Goal: Information Seeking & Learning: Find specific fact

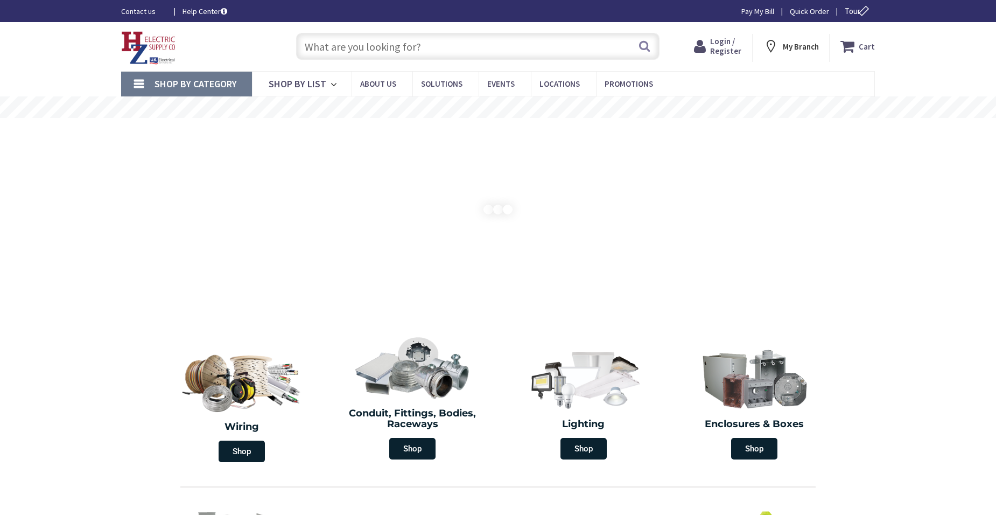
click at [377, 46] on input "text" at bounding box center [477, 46] width 363 height 27
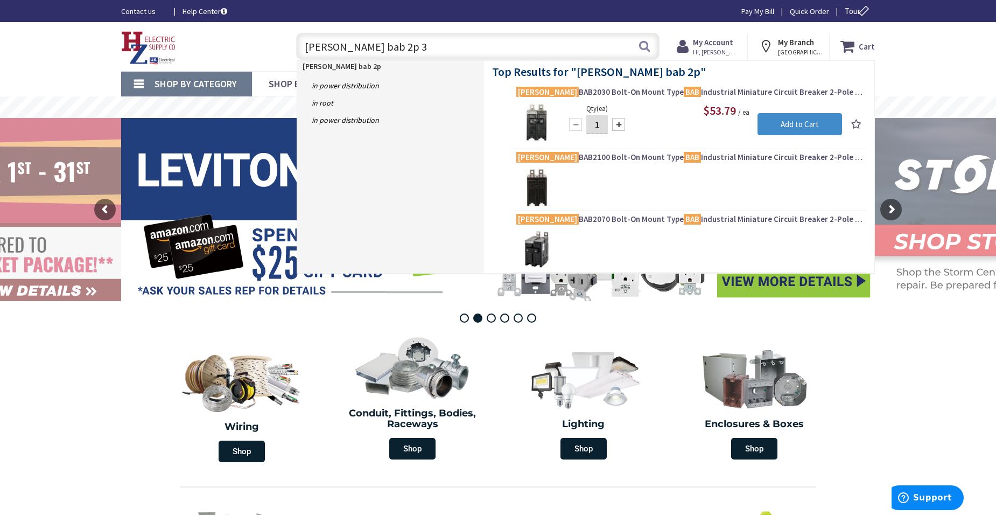
type input "eaton bab 2p 30"
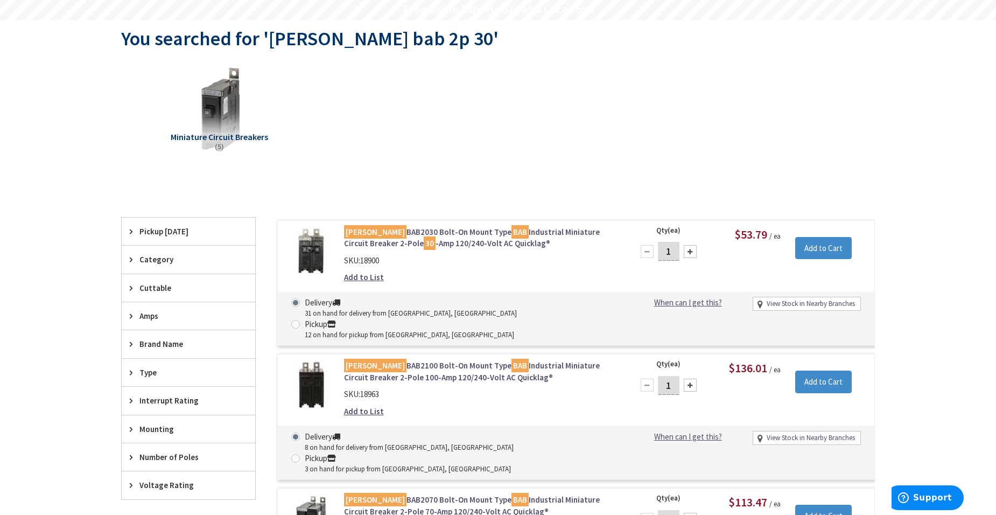
scroll to position [108, 0]
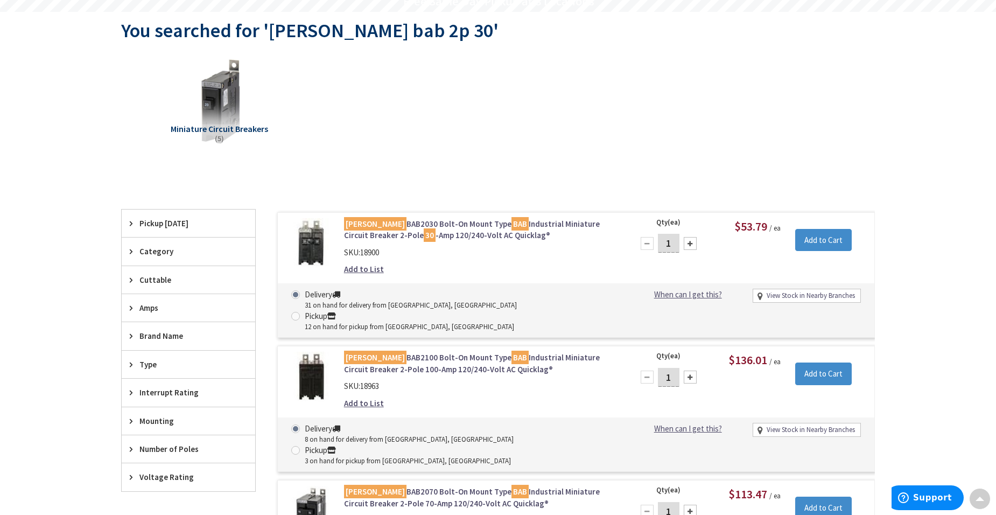
click at [151, 300] on div "Amps" at bounding box center [189, 307] width 134 height 27
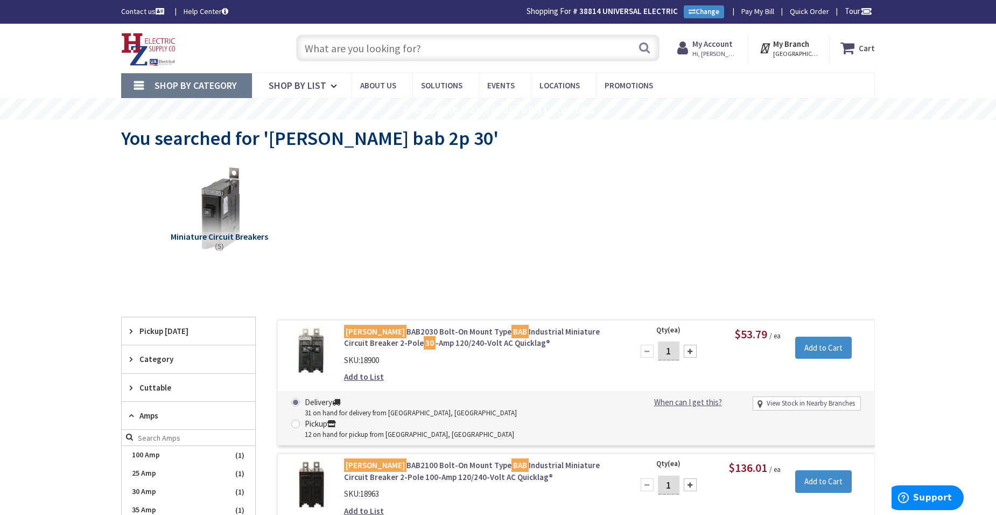
click at [359, 47] on input "text" at bounding box center [477, 47] width 363 height 27
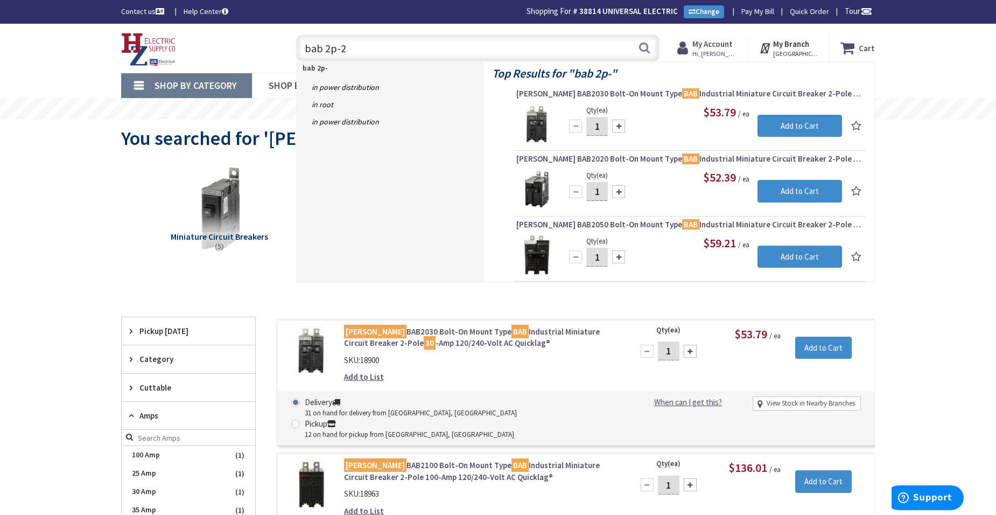
type input "bab 2p-20"
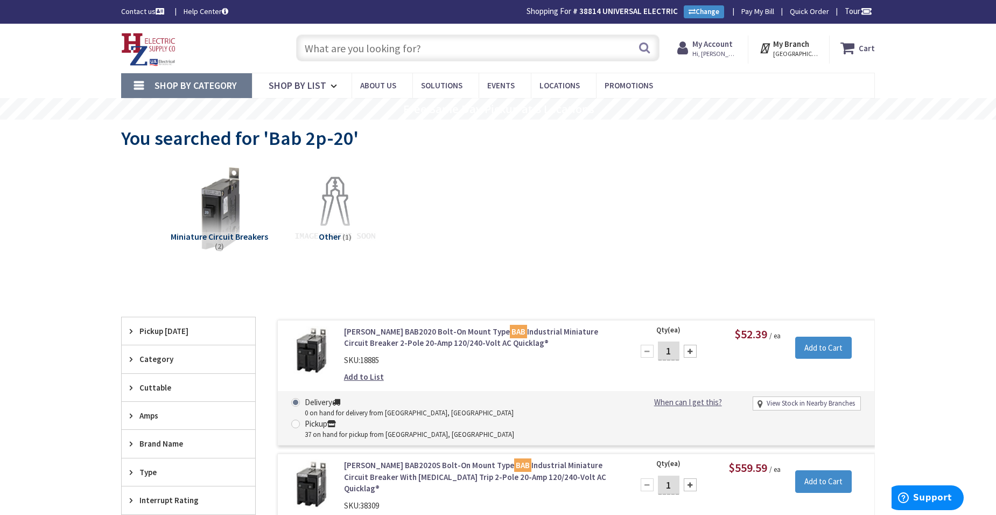
click at [370, 51] on input "text" at bounding box center [477, 47] width 363 height 27
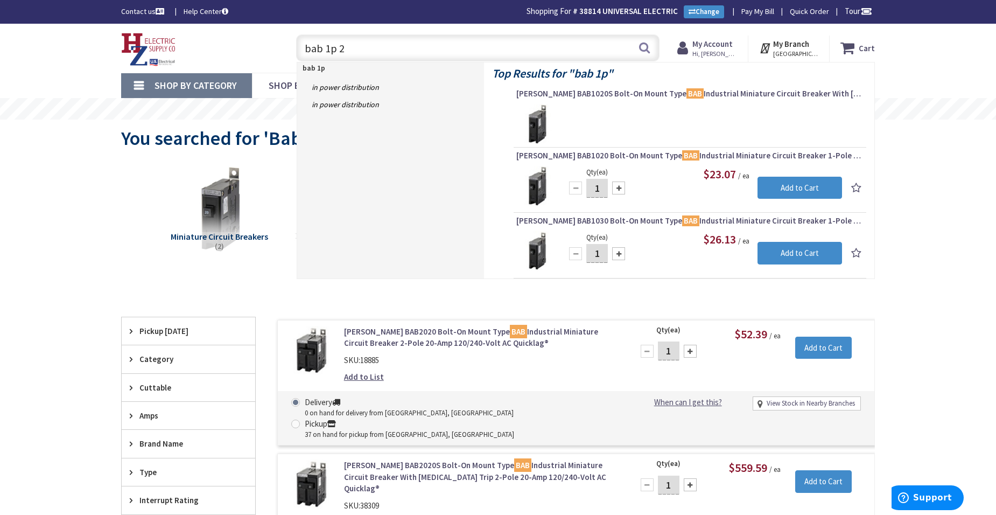
type input "bab 1p 20"
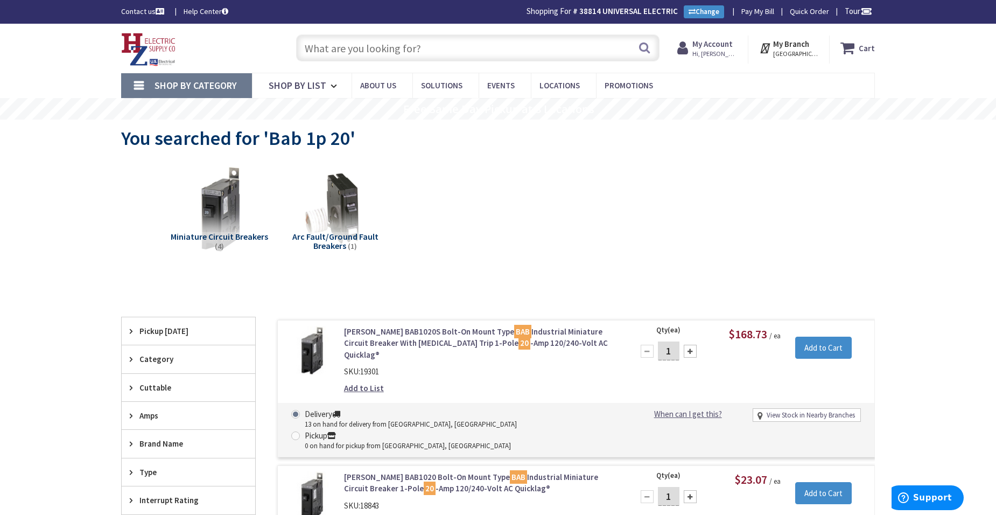
click at [361, 43] on input "text" at bounding box center [477, 47] width 363 height 27
click at [346, 47] on input "text" at bounding box center [477, 47] width 363 height 27
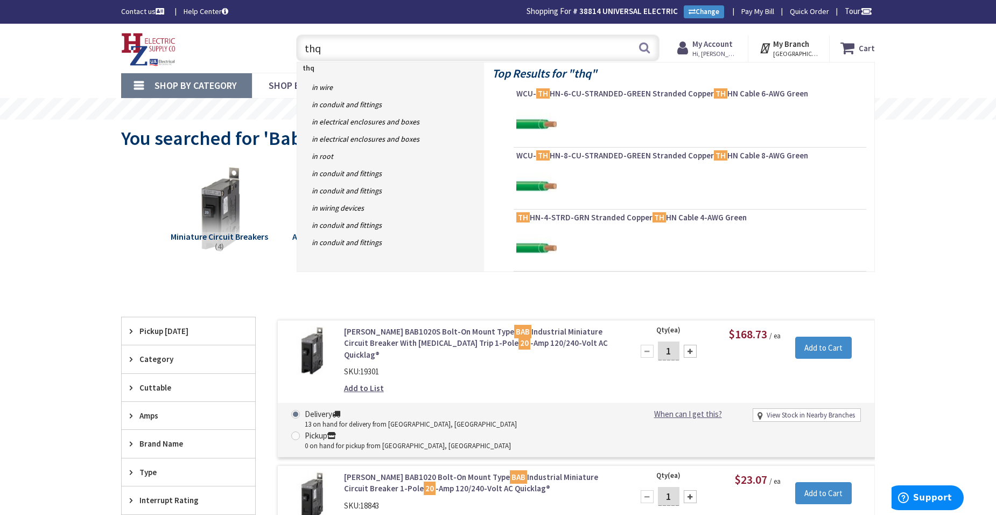
type input "thqb"
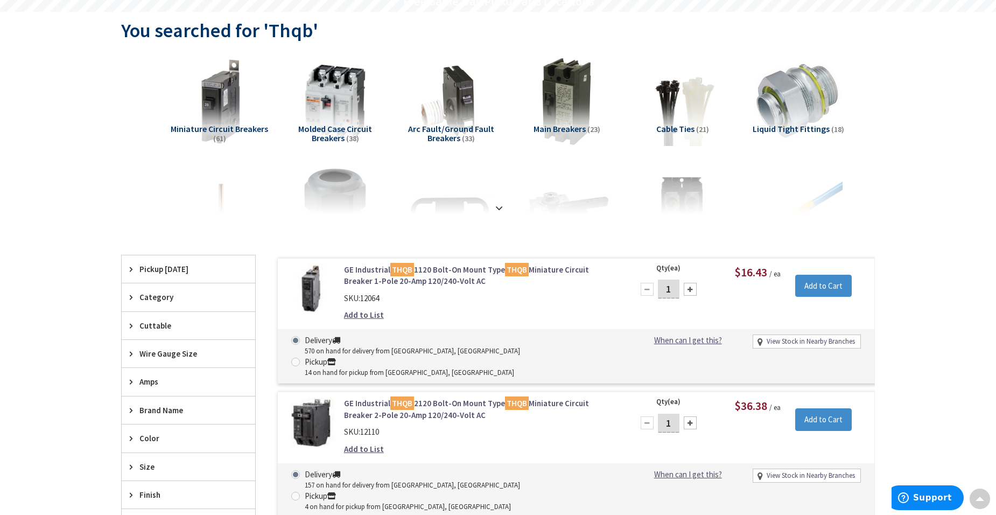
scroll to position [109, 0]
